Goal: Information Seeking & Learning: Learn about a topic

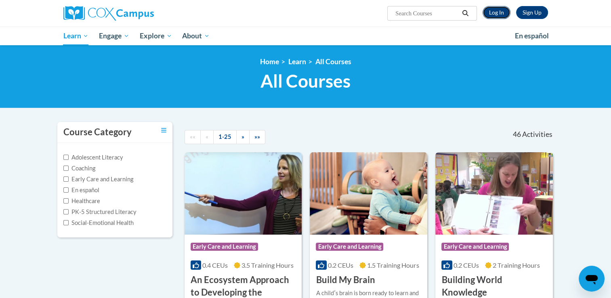
click at [493, 11] on link "Log In" at bounding box center [497, 12] width 28 height 13
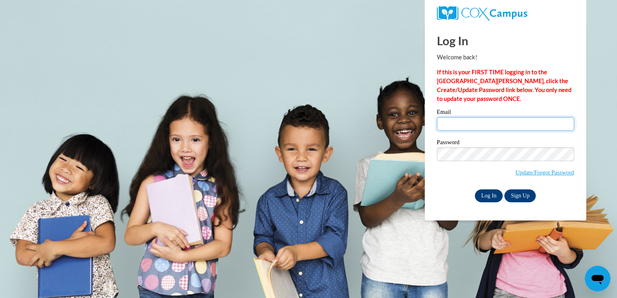
type input "khale@lccaa.net"
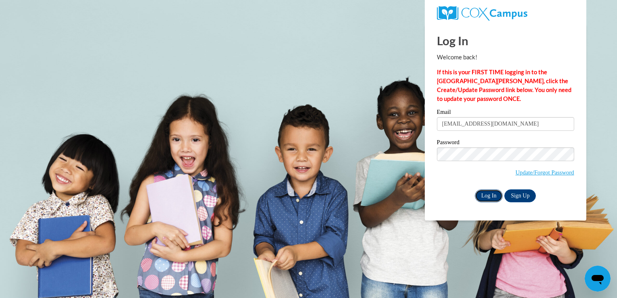
click at [489, 195] on input "Log In" at bounding box center [489, 195] width 28 height 13
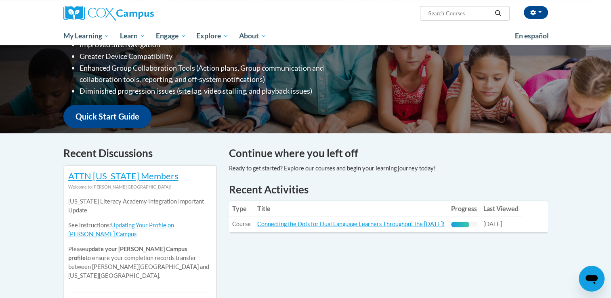
scroll to position [172, 0]
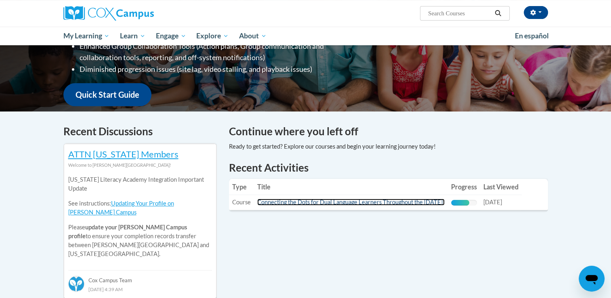
click at [364, 201] on link "Connecting the Dots for Dual Language Learners Throughout the [DATE]!" at bounding box center [350, 202] width 187 height 7
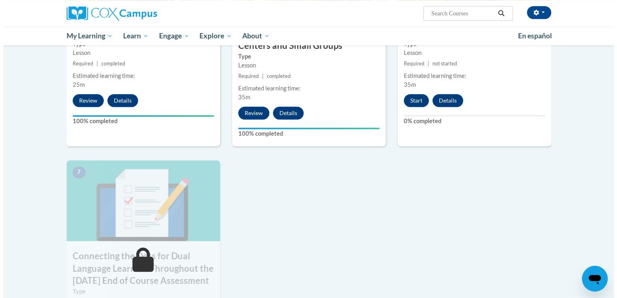
scroll to position [533, 0]
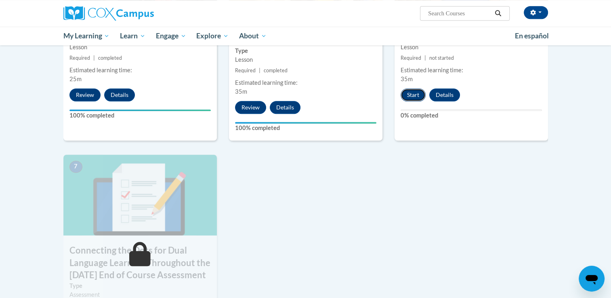
click at [411, 98] on button "Start" at bounding box center [413, 94] width 25 height 13
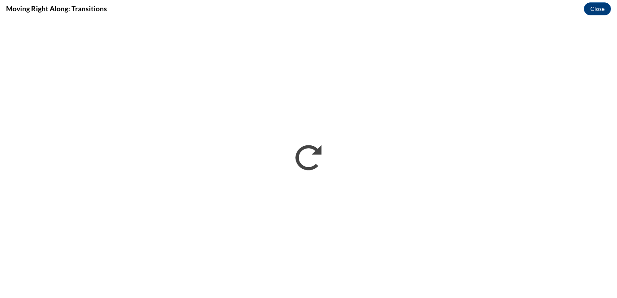
scroll to position [0, 0]
